Goal: Obtain resource: Download file/media

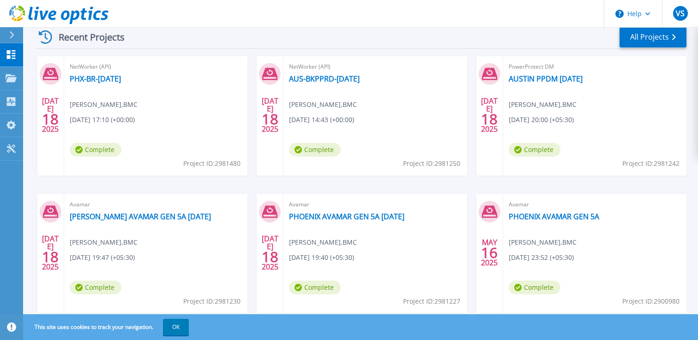
scroll to position [171, 0]
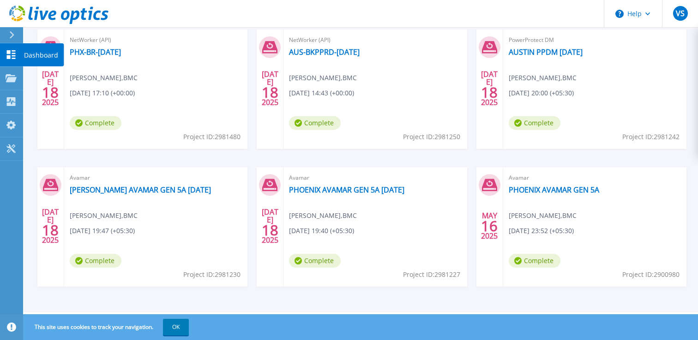
click at [12, 60] on link "Dashboard Dashboard" at bounding box center [11, 55] width 23 height 24
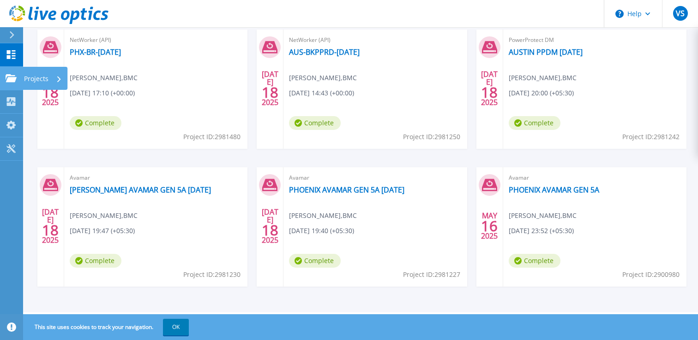
click at [12, 81] on icon at bounding box center [11, 78] width 11 height 8
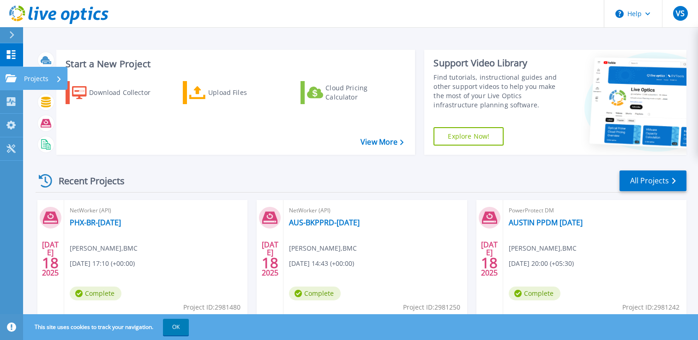
click at [14, 79] on icon at bounding box center [11, 78] width 11 height 8
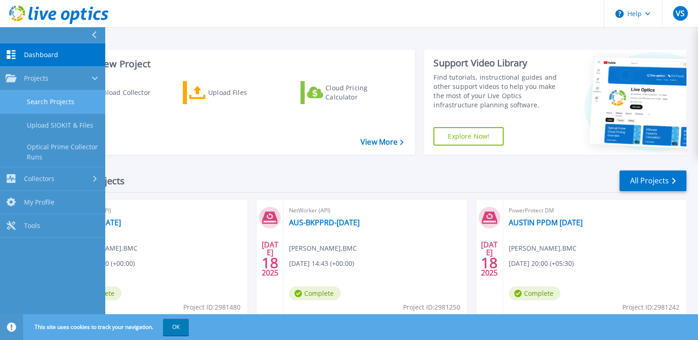
click at [54, 108] on link "Search Projects" at bounding box center [52, 102] width 105 height 24
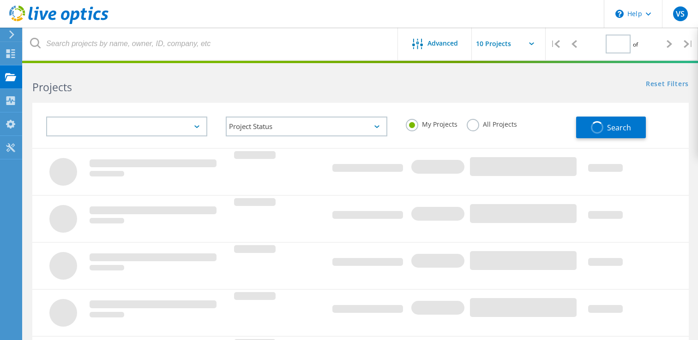
type input "1"
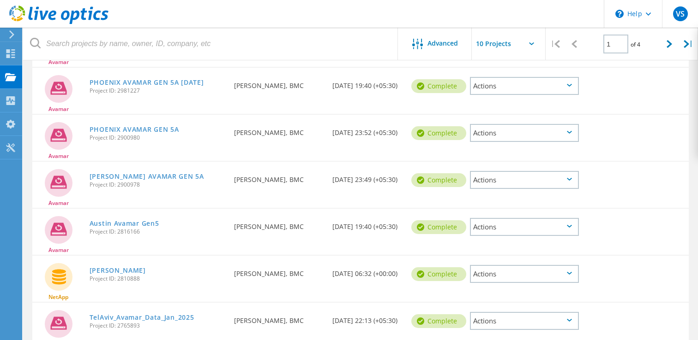
scroll to position [336, 0]
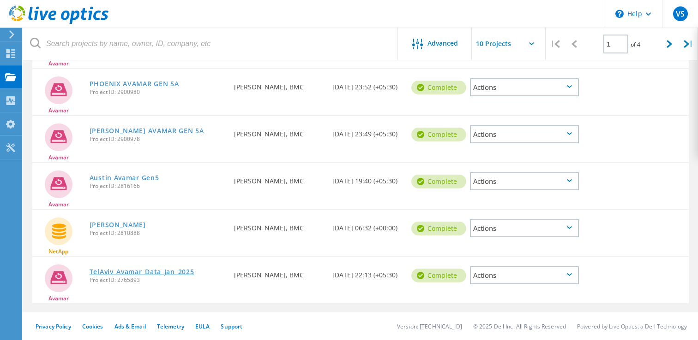
click at [186, 274] on link "TelAviv_Avamar_Data_Jan_2025" at bounding box center [141, 272] width 105 height 6
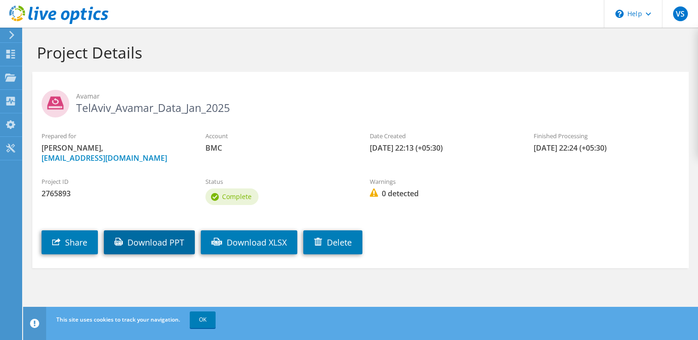
click at [166, 244] on link "Download PPT" at bounding box center [149, 243] width 91 height 24
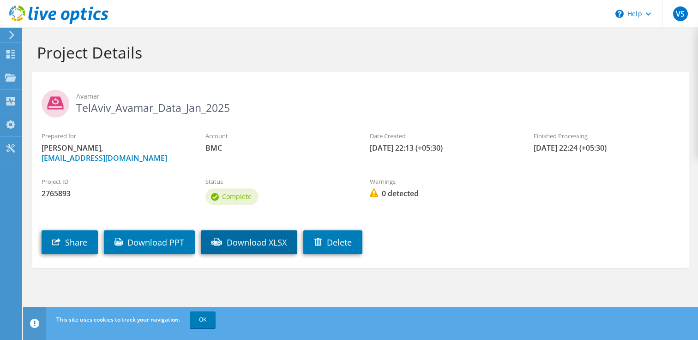
click at [235, 246] on link "Download XLSX" at bounding box center [249, 243] width 96 height 24
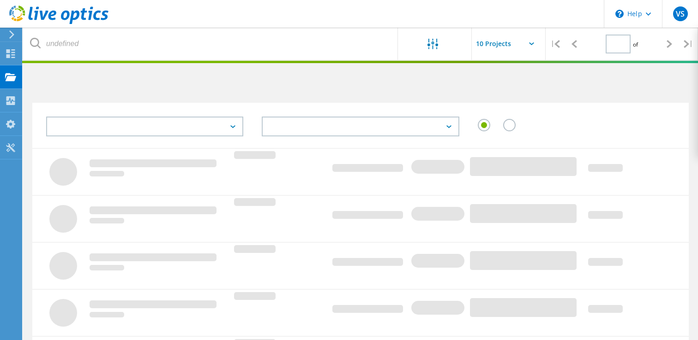
type input "1"
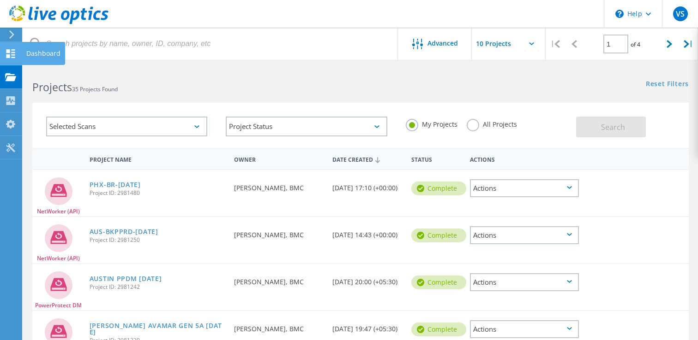
click at [12, 50] on icon at bounding box center [10, 53] width 11 height 9
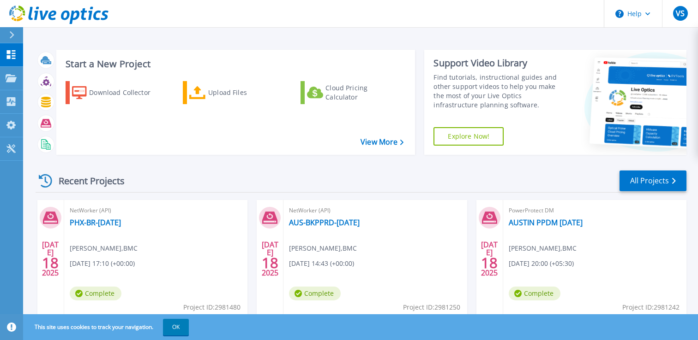
click at [12, 34] on icon at bounding box center [12, 34] width 5 height 7
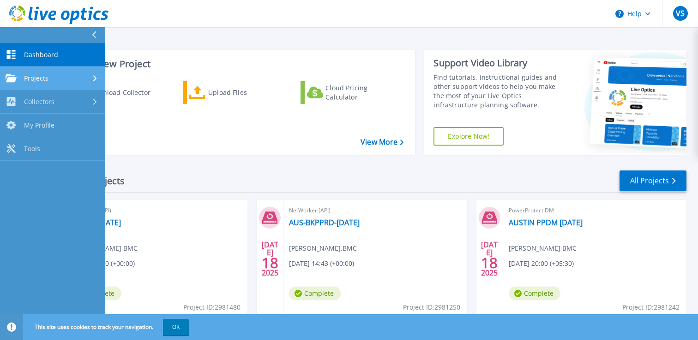
click at [53, 80] on div "Projects" at bounding box center [53, 78] width 94 height 8
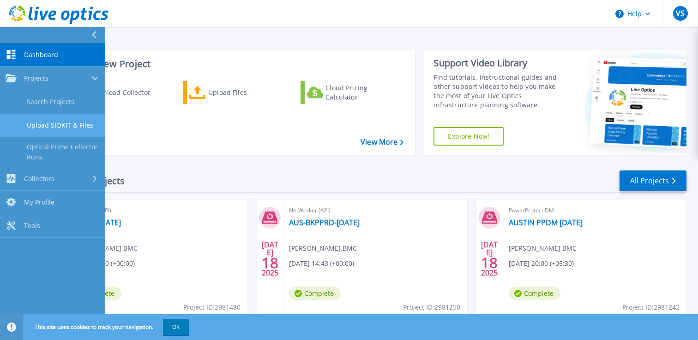
click at [68, 127] on link "Upload SIOKIT & Files" at bounding box center [52, 126] width 105 height 24
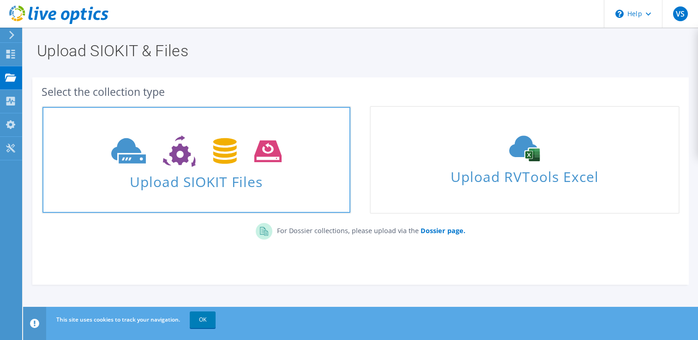
click at [162, 185] on span "Upload SIOKIT Files" at bounding box center [196, 179] width 308 height 20
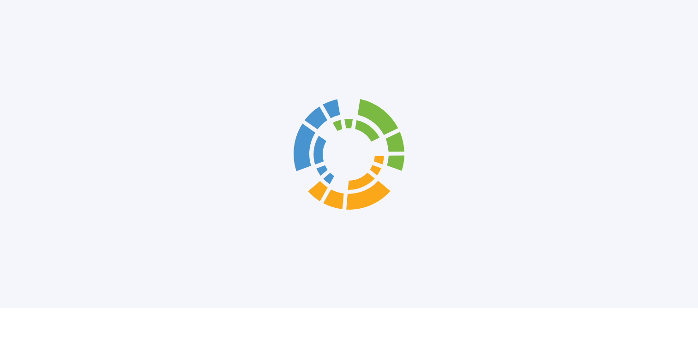
scroll to position [27, 0]
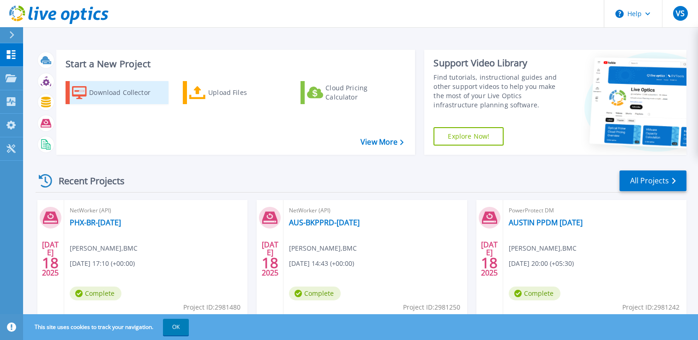
click at [131, 94] on div "Download Collector" at bounding box center [126, 93] width 74 height 18
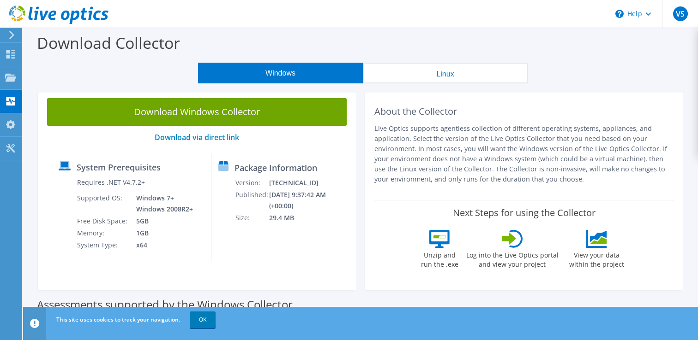
click at [446, 66] on button "Linux" at bounding box center [445, 73] width 165 height 21
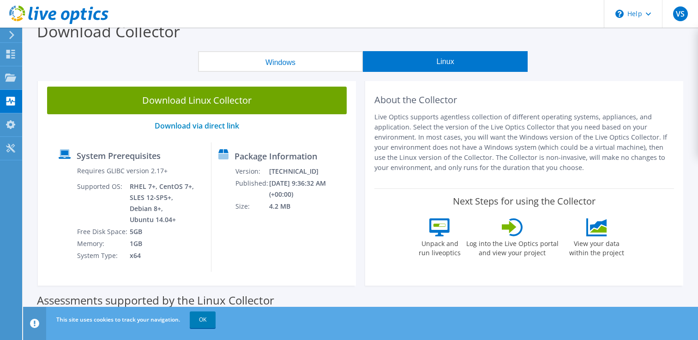
scroll to position [11, 0]
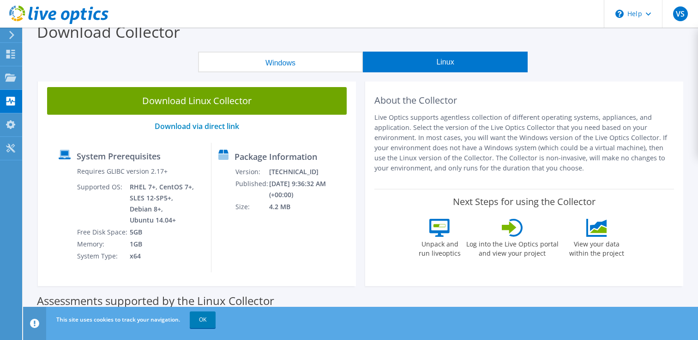
click at [252, 61] on button "Windows" at bounding box center [280, 62] width 165 height 21
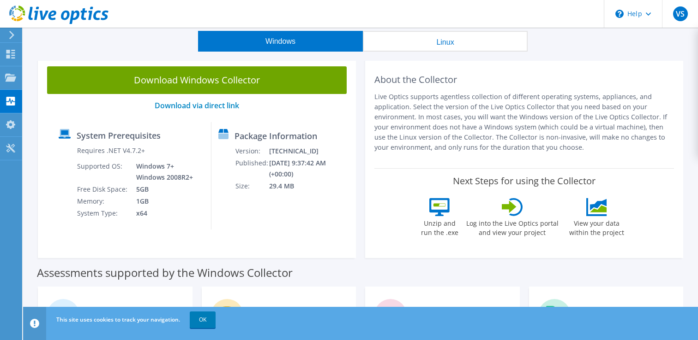
scroll to position [0, 0]
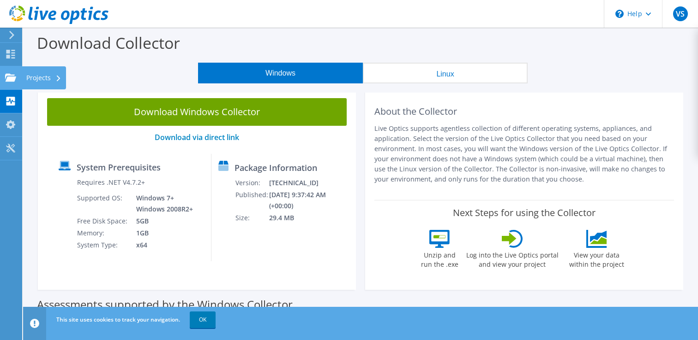
click at [16, 78] on icon at bounding box center [10, 77] width 11 height 9
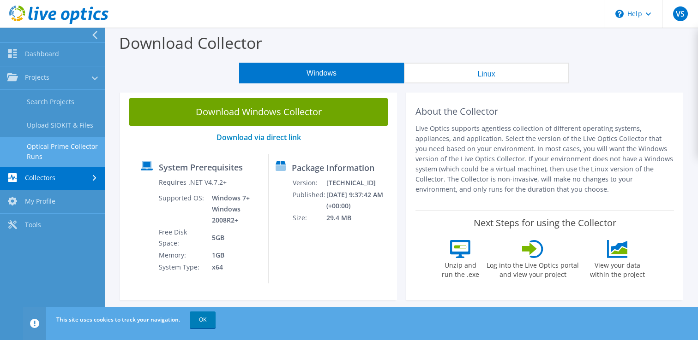
click at [68, 149] on link "Optical Prime Collector Runs" at bounding box center [52, 152] width 105 height 30
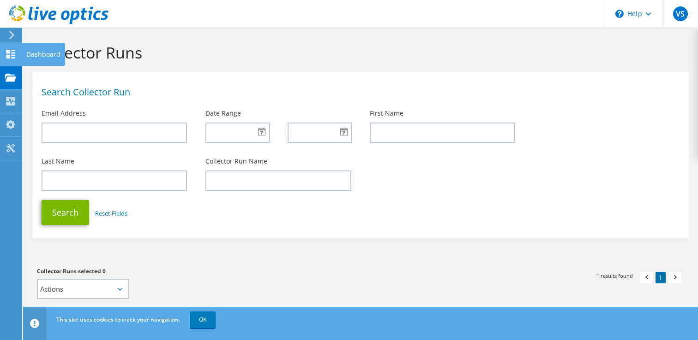
click at [36, 55] on div "Dashboard" at bounding box center [43, 54] width 43 height 23
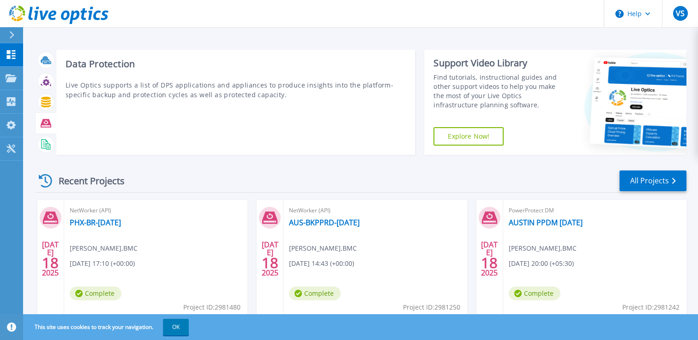
click at [47, 117] on div at bounding box center [46, 123] width 16 height 16
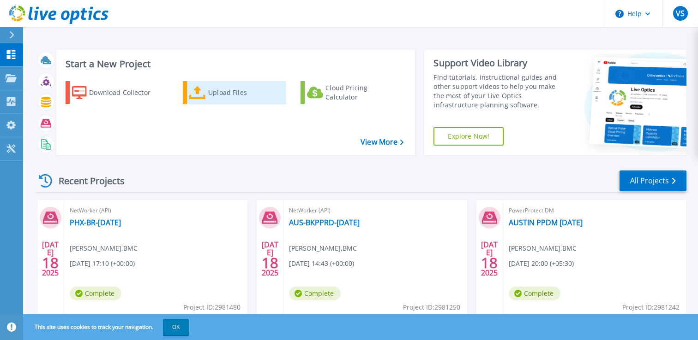
click at [202, 93] on icon at bounding box center [197, 92] width 17 height 13
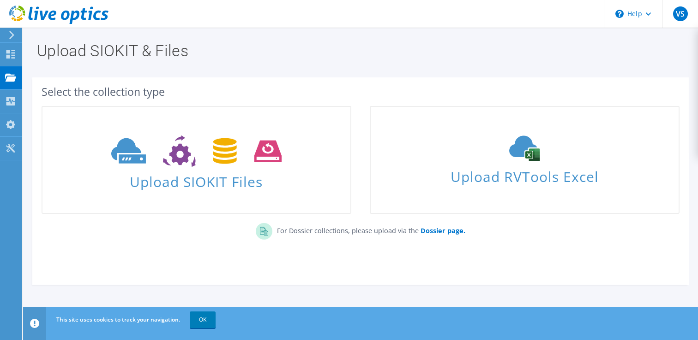
click at [11, 39] on icon at bounding box center [11, 35] width 7 height 8
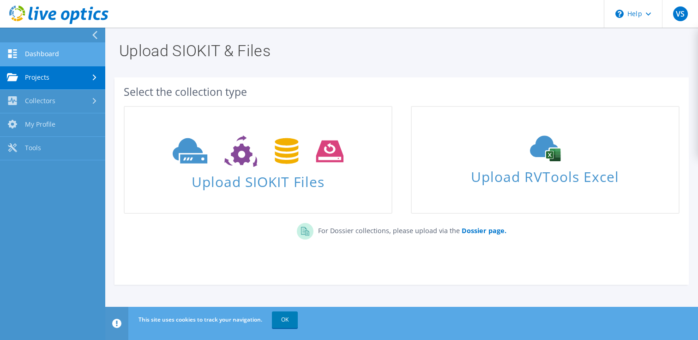
click at [41, 58] on link "Dashboard" at bounding box center [52, 55] width 105 height 24
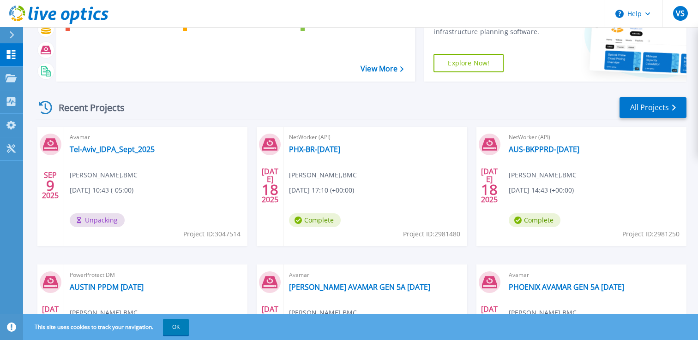
scroll to position [77, 0]
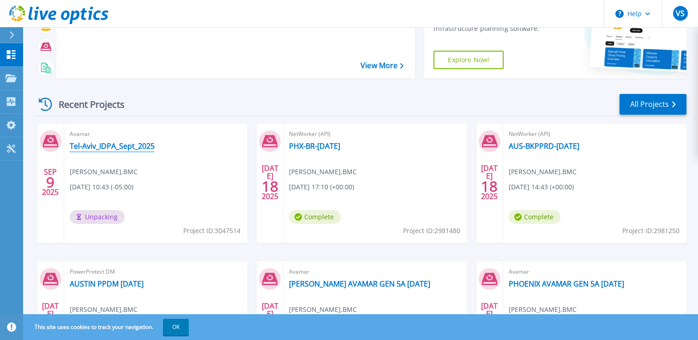
click at [98, 147] on link "Tel-Aviv_IDPA_Sept_2025" at bounding box center [112, 146] width 85 height 9
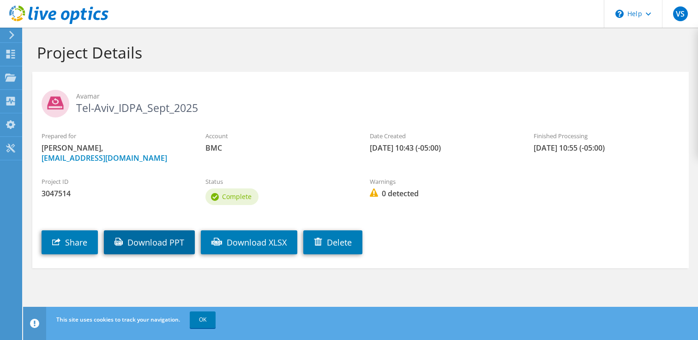
click at [140, 240] on link "Download PPT" at bounding box center [149, 243] width 91 height 24
